Goal: Book appointment/travel/reservation

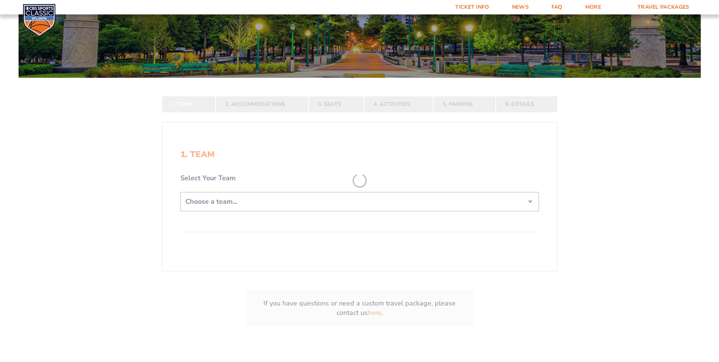
scroll to position [114, 0]
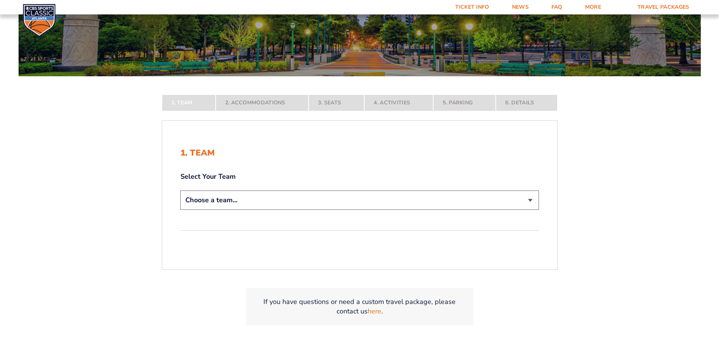
click at [278, 205] on select "Choose a team... [US_STATE] Wildcats [US_STATE] State Buckeyes [US_STATE] Tar H…" at bounding box center [359, 199] width 359 height 19
select select "12756"
click at [180, 210] on select "Choose a team... [US_STATE] Wildcats [US_STATE] State Buckeyes [US_STATE] Tar H…" at bounding box center [359, 199] width 359 height 19
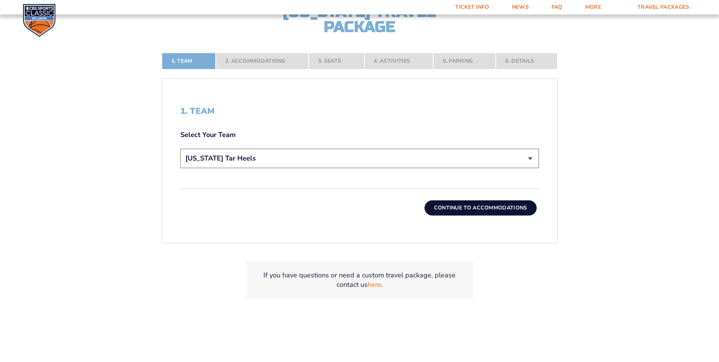
scroll to position [227, 0]
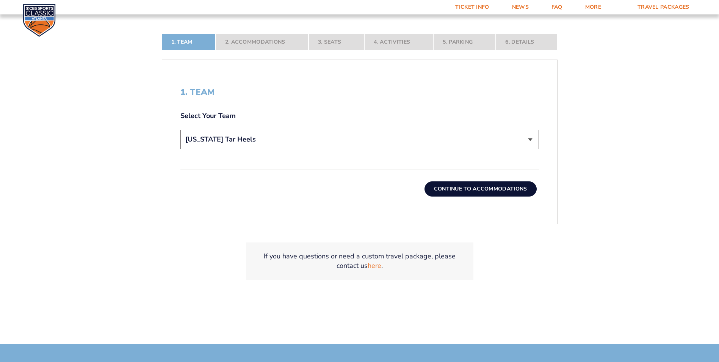
click at [452, 189] on button "Continue To Accommodations" at bounding box center [480, 188] width 112 height 15
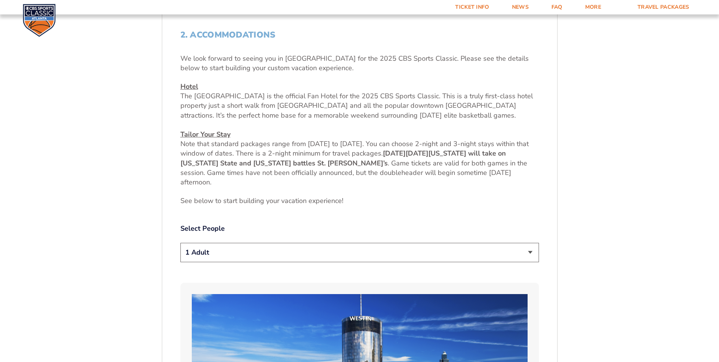
scroll to position [360, 0]
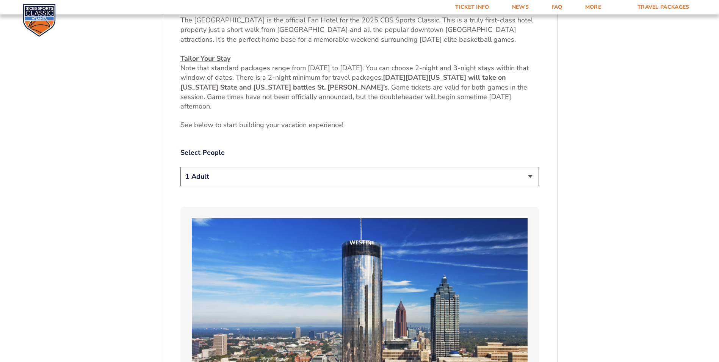
click at [257, 178] on select "1 Adult 2 Adults 3 Adults 4 Adults 2 Adults + 1 Child 2 Adults + 2 Children 2 A…" at bounding box center [359, 176] width 359 height 19
select select "2 Adults"
click at [180, 167] on select "1 Adult 2 Adults 3 Adults 4 Adults 2 Adults + 1 Child 2 Adults + 2 Children 2 A…" at bounding box center [359, 176] width 359 height 19
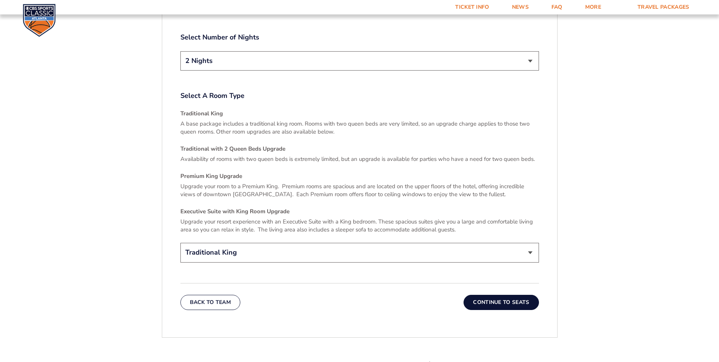
scroll to position [1118, 0]
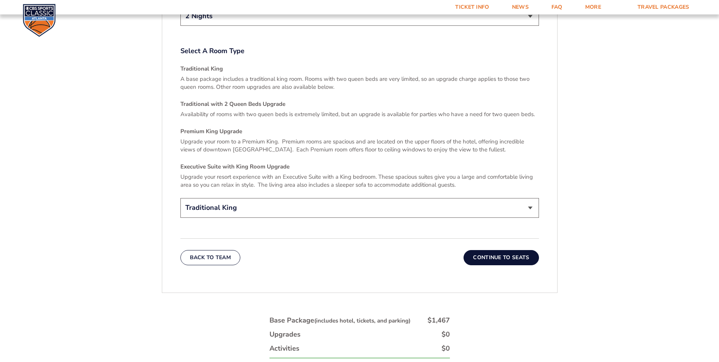
click at [490, 251] on button "Continue To Seats" at bounding box center [500, 257] width 75 height 15
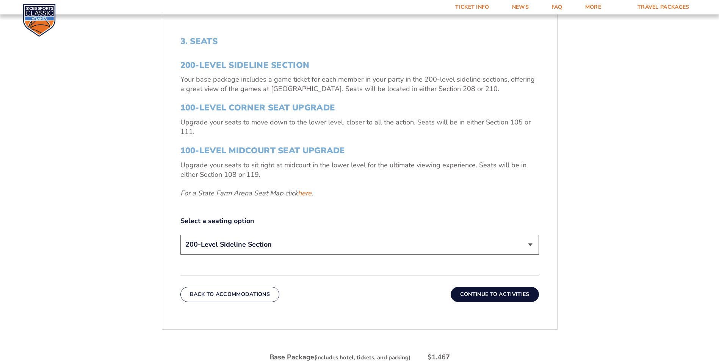
scroll to position [285, 0]
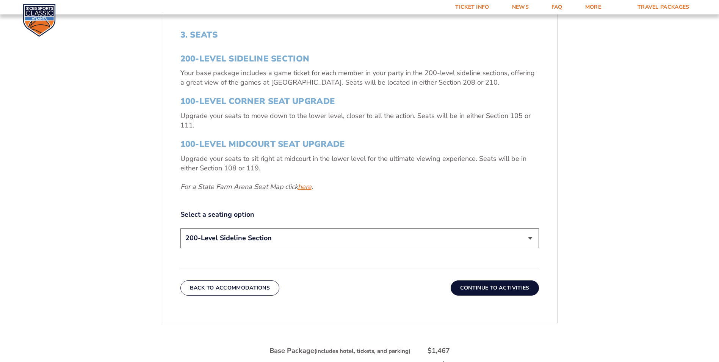
click at [308, 188] on link "here" at bounding box center [305, 186] width 14 height 9
click at [258, 239] on select "200-Level Sideline Section 100-Level Corner Seat Upgrade (+$120 per person) 100…" at bounding box center [359, 237] width 359 height 19
select select "100-Level Corner Seat Upgrade"
click at [180, 228] on select "200-Level Sideline Section 100-Level Corner Seat Upgrade (+$120 per person) 100…" at bounding box center [359, 237] width 359 height 19
click at [474, 287] on button "Continue To Activities" at bounding box center [495, 287] width 88 height 15
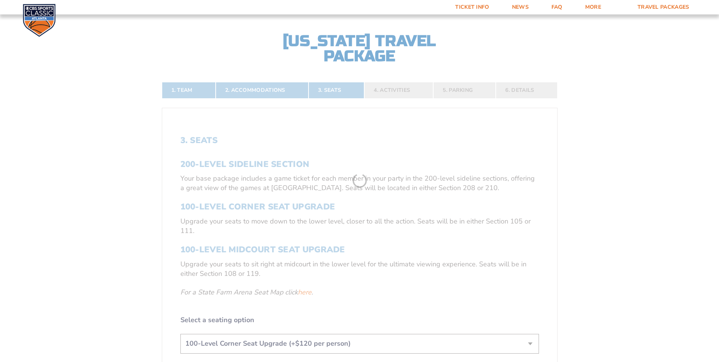
scroll to position [171, 0]
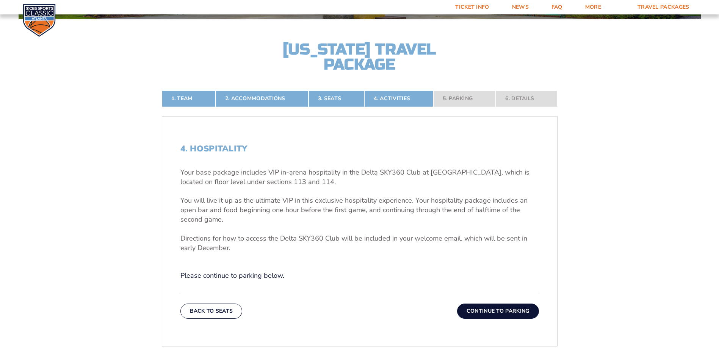
click at [478, 308] on button "Continue To Parking" at bounding box center [498, 310] width 82 height 15
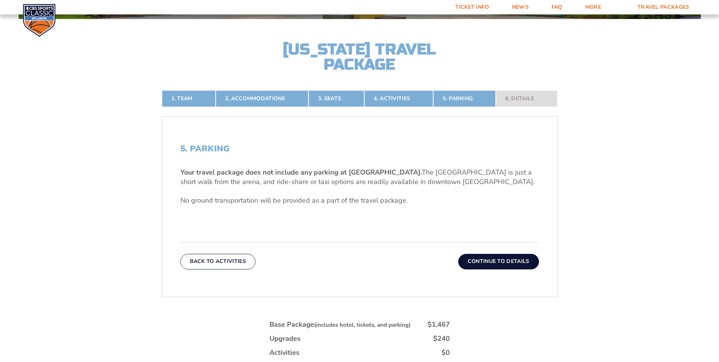
click at [474, 263] on button "Continue To Details" at bounding box center [498, 261] width 81 height 15
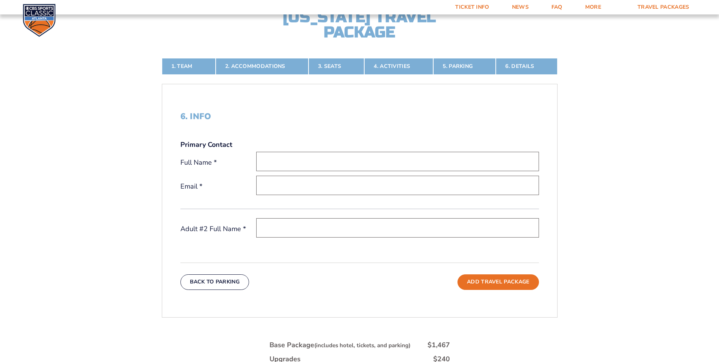
scroll to position [203, 0]
